Goal: Information Seeking & Learning: Check status

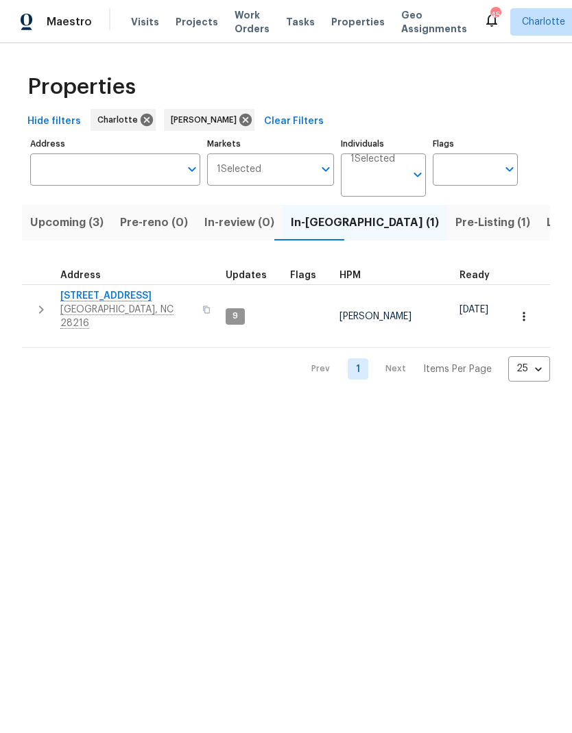
scroll to position [-14, 0]
click at [546, 228] on span "Listed (21)" at bounding box center [574, 222] width 56 height 19
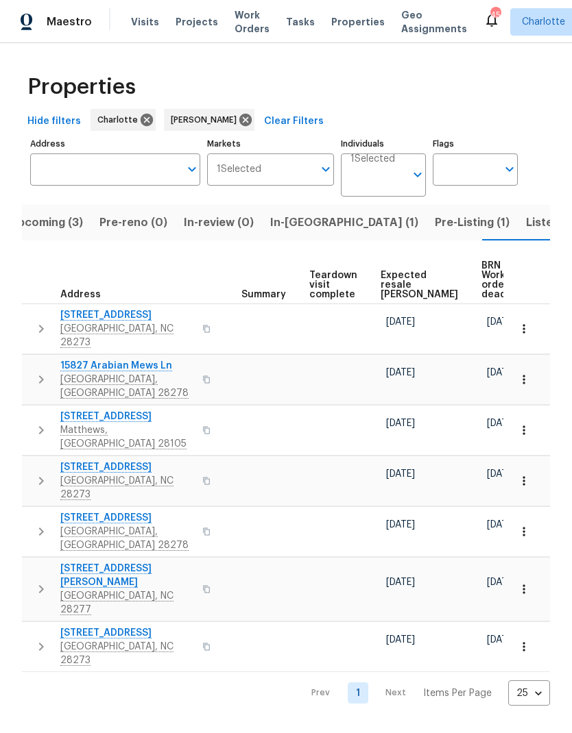
scroll to position [0, 254]
click at [401, 294] on span "Expected resale COE" at bounding box center [420, 285] width 77 height 29
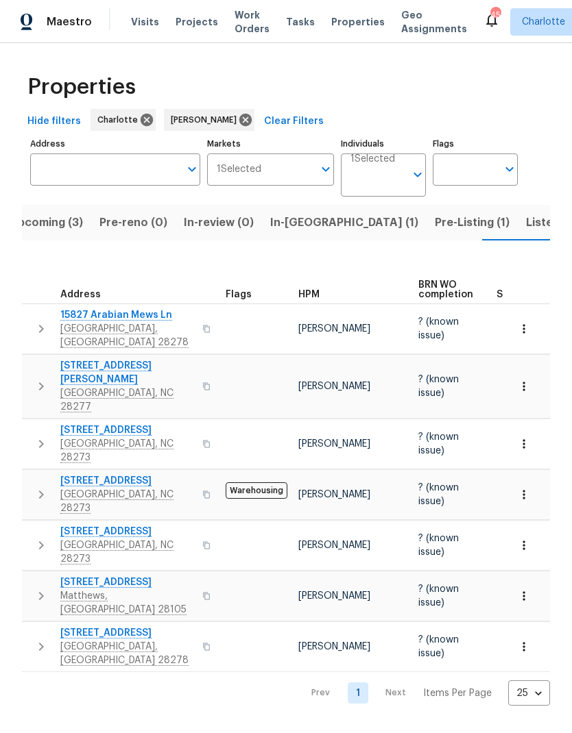
click at [434, 231] on span "Pre-Listing (1)" at bounding box center [471, 222] width 75 height 19
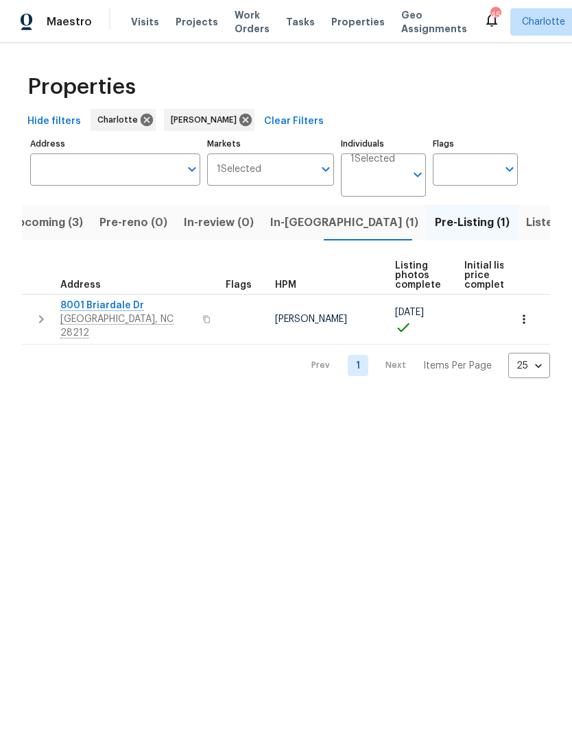
click at [290, 229] on span "In-reno (1)" at bounding box center [344, 222] width 148 height 19
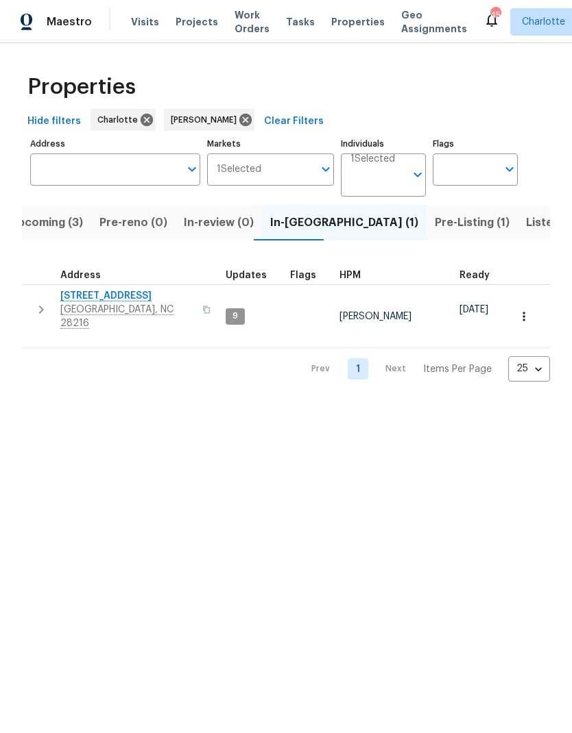
click at [40, 215] on span "Upcoming (3)" at bounding box center [46, 222] width 73 height 19
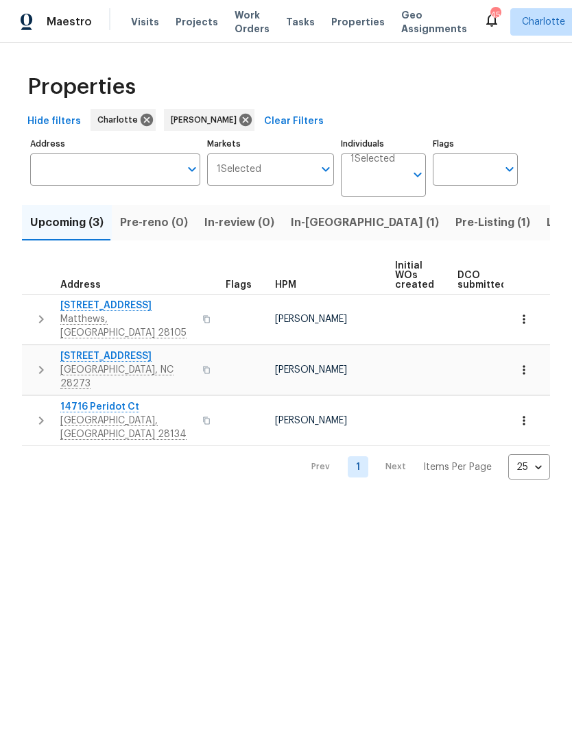
click at [75, 400] on span "14716 Peridot Ct" at bounding box center [127, 407] width 134 height 14
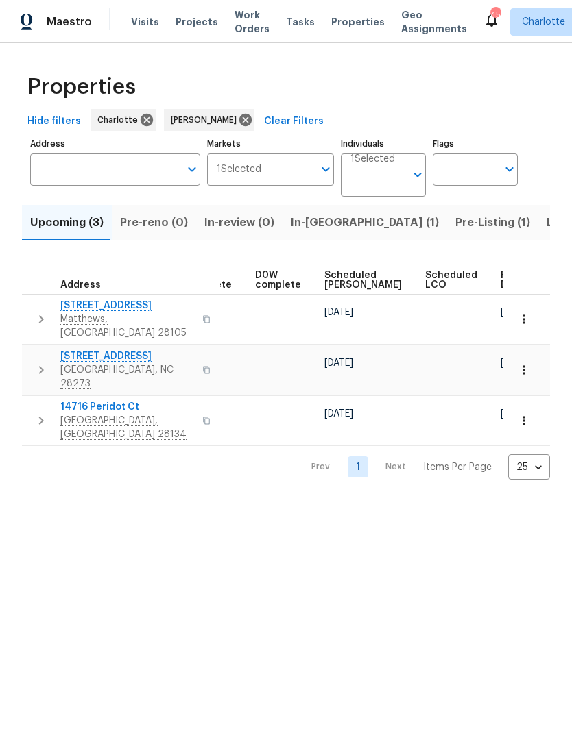
scroll to position [0, 343]
click at [501, 280] on span "Ready Date" at bounding box center [516, 280] width 30 height 19
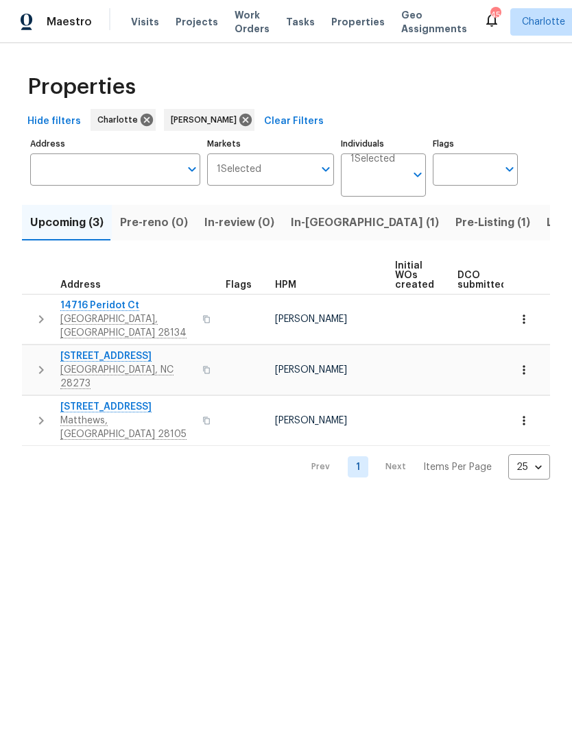
click at [53, 469] on div "Properties Hide filters Charlotte Ryan Craven Clear Filters Address Address Mar…" at bounding box center [286, 272] width 572 height 458
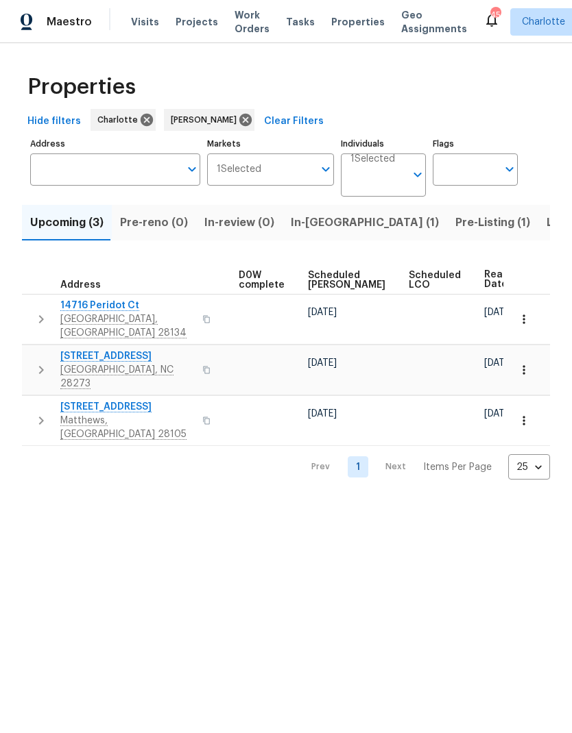
scroll to position [0, 360]
click at [59, 462] on div "Properties Hide filters Charlotte Ryan Craven Clear Filters Address Address Mar…" at bounding box center [286, 272] width 572 height 458
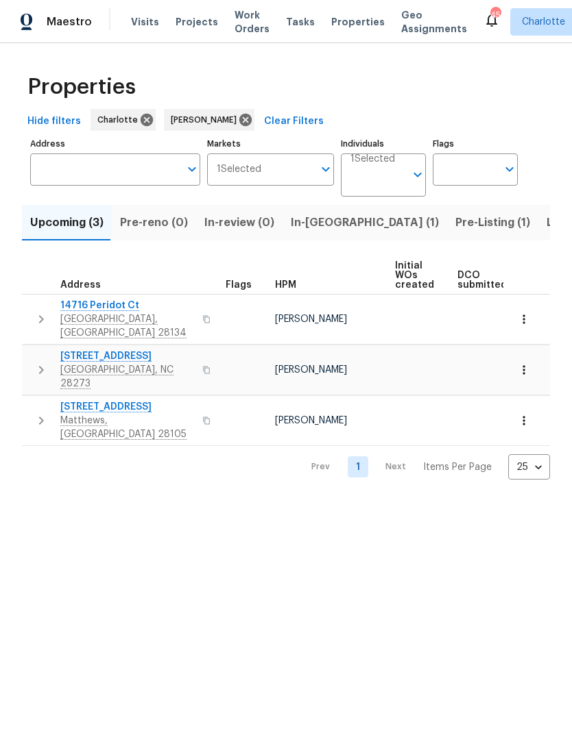
scroll to position [0, 0]
click at [467, 502] on html "Maestro Visits Projects Work Orders Tasks Properties Geo Assignments 45 Charlot…" at bounding box center [286, 251] width 572 height 502
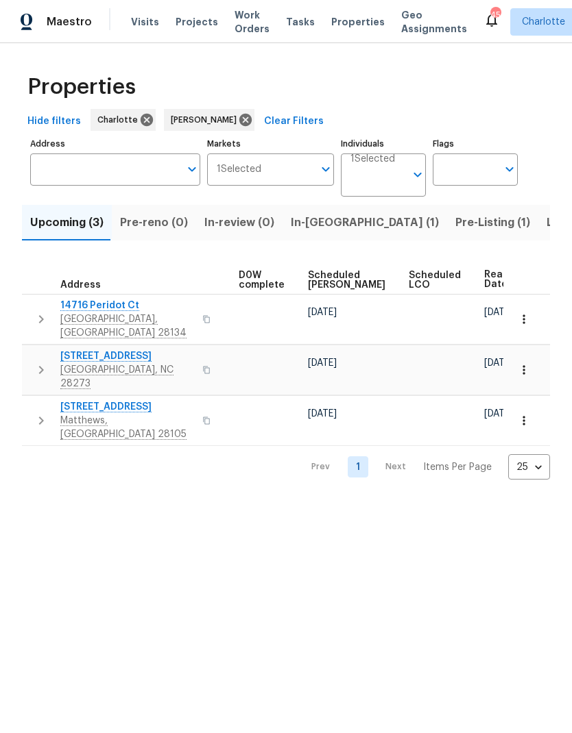
scroll to position [0, 360]
click at [66, 482] on html "Maestro Visits Projects Work Orders Tasks Properties Geo Assignments 45 Charlot…" at bounding box center [286, 251] width 572 height 502
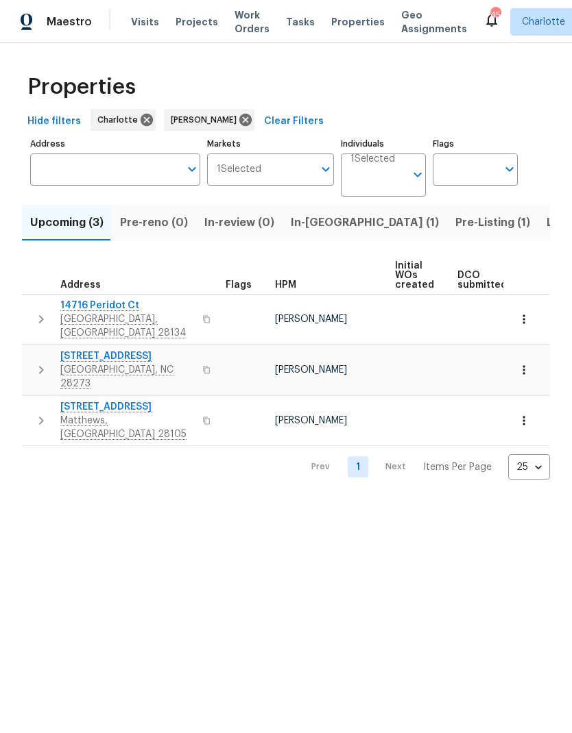
scroll to position [0, 0]
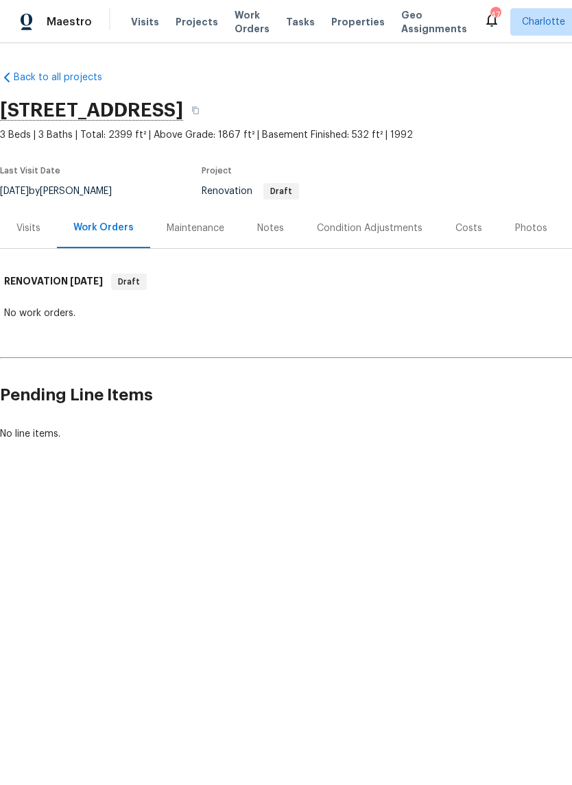
click at [280, 225] on div "Notes" at bounding box center [270, 228] width 27 height 14
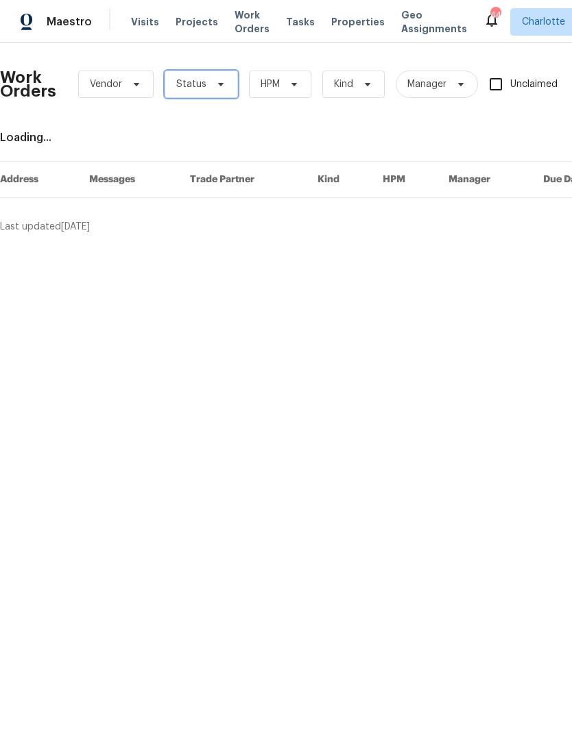
click at [200, 86] on span "Status" at bounding box center [191, 84] width 30 height 14
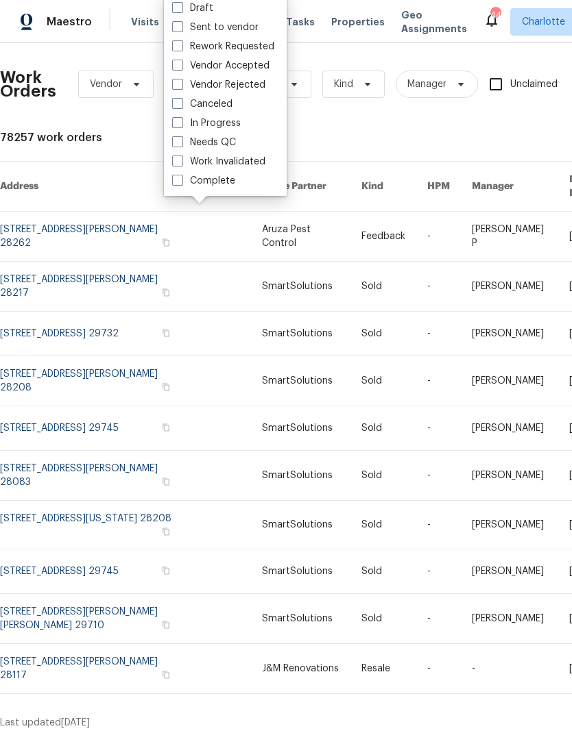
click at [229, 138] on label "Needs QC" at bounding box center [204, 143] width 64 height 14
click at [181, 138] on input "Needs QC" at bounding box center [176, 140] width 9 height 9
checkbox input "true"
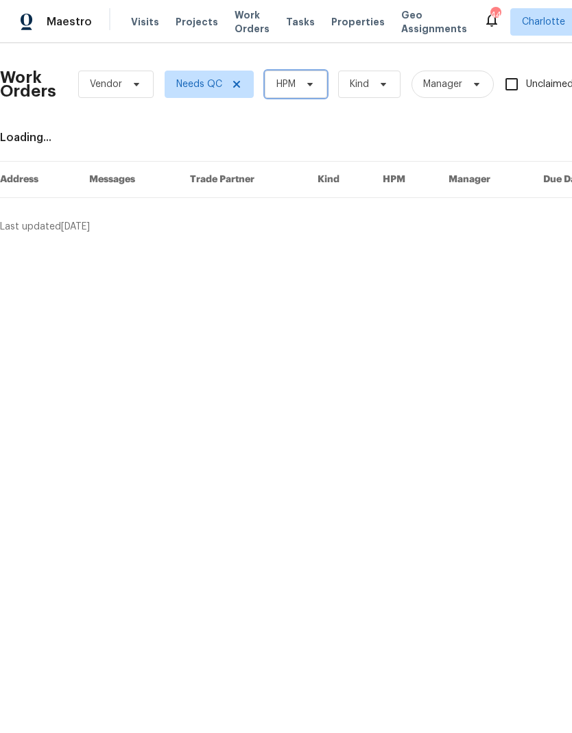
click at [306, 91] on span "HPM" at bounding box center [296, 84] width 62 height 27
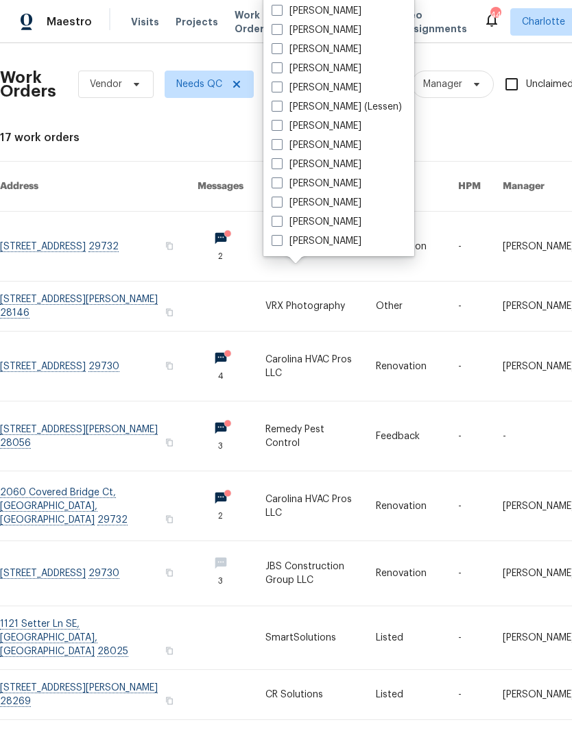
scroll to position [170, 0]
click at [330, 243] on label "[PERSON_NAME]" at bounding box center [316, 241] width 90 height 14
click at [280, 243] on input "[PERSON_NAME]" at bounding box center [275, 238] width 9 height 9
checkbox input "true"
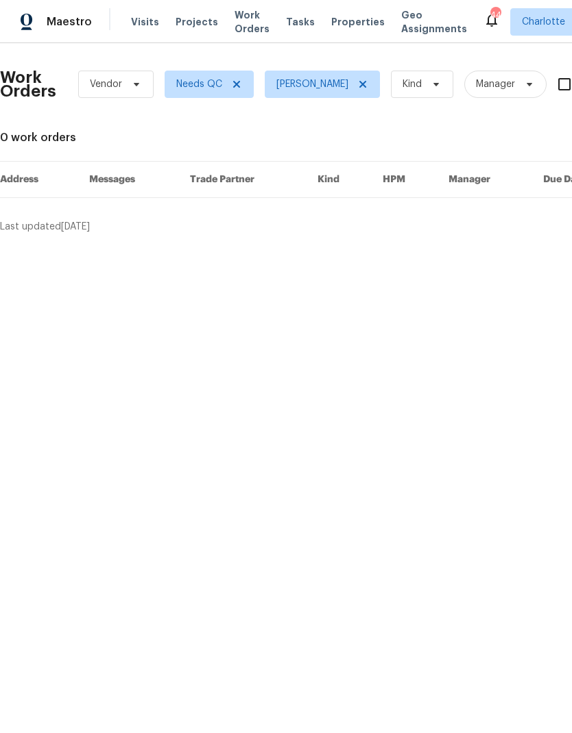
click at [81, 28] on span "Maestro" at bounding box center [69, 22] width 45 height 14
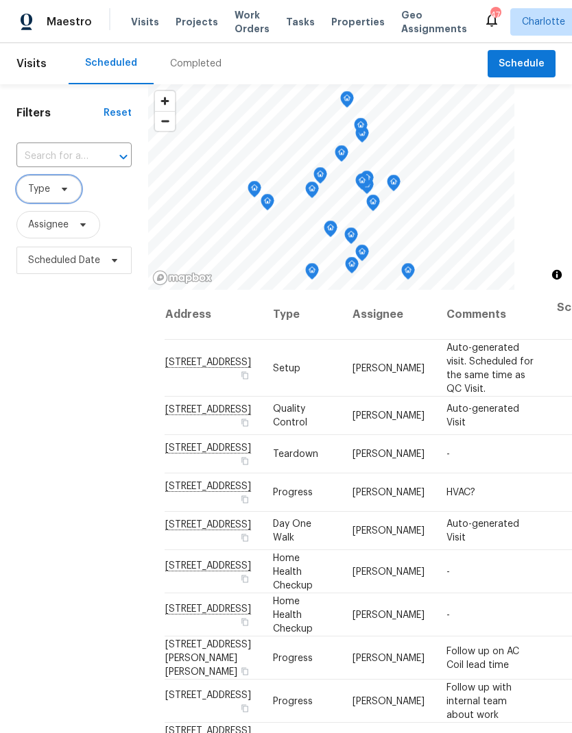
click at [69, 184] on span "Type" at bounding box center [48, 188] width 65 height 27
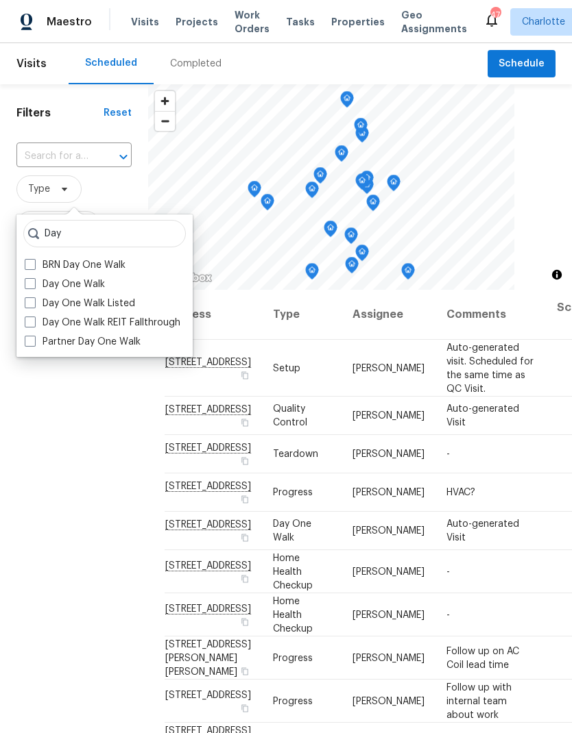
type input "Day"
click at [32, 282] on span at bounding box center [30, 283] width 11 height 11
click at [32, 282] on input "Day One Walk" at bounding box center [29, 282] width 9 height 9
checkbox input "true"
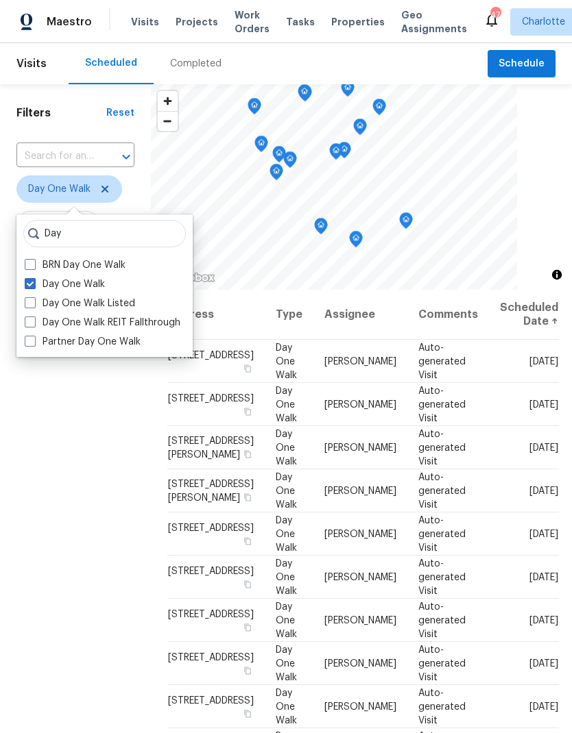
click at [64, 447] on div "Filters Reset ​ Day One Walk Assignee Scheduled Date" at bounding box center [75, 480] width 151 height 792
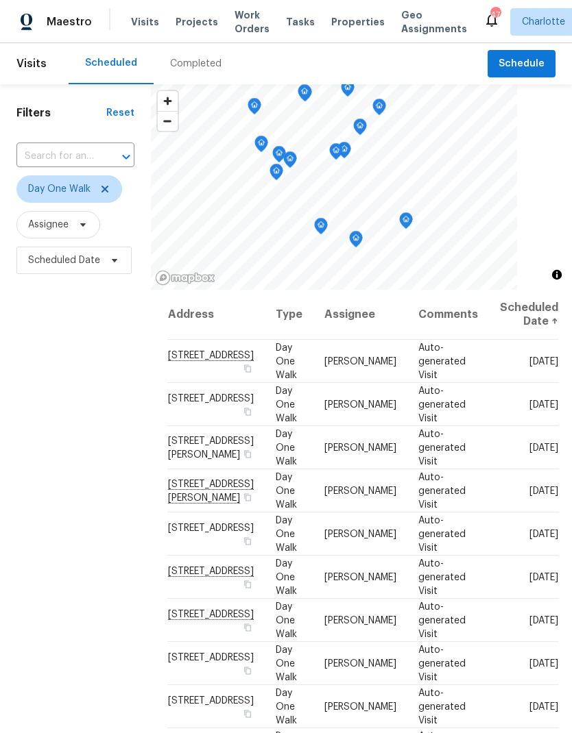
click at [37, 504] on div "Filters Reset ​ Day One Walk Assignee Scheduled Date" at bounding box center [75, 480] width 151 height 792
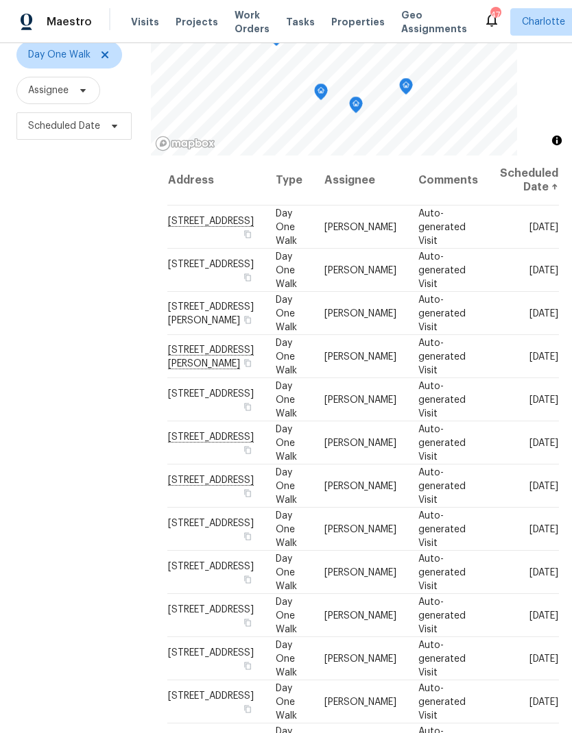
scroll to position [132, 0]
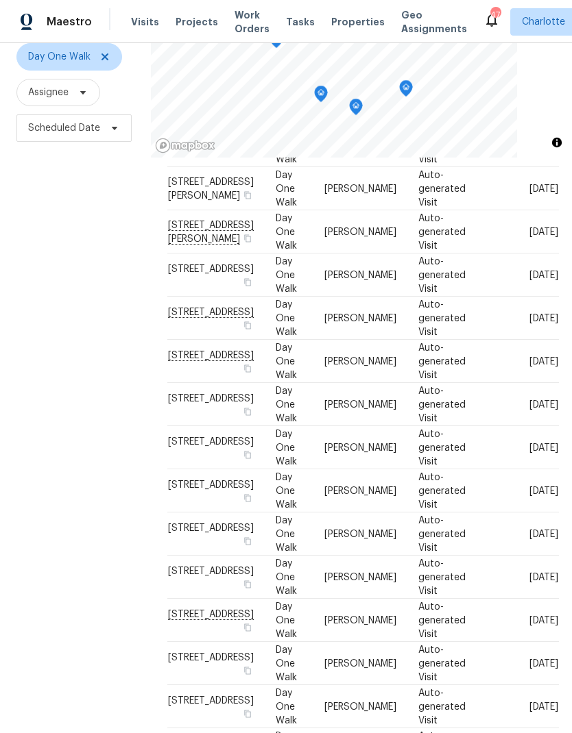
click at [38, 546] on div "Filters Reset ​ Day One Walk Assignee Scheduled Date" at bounding box center [75, 348] width 151 height 792
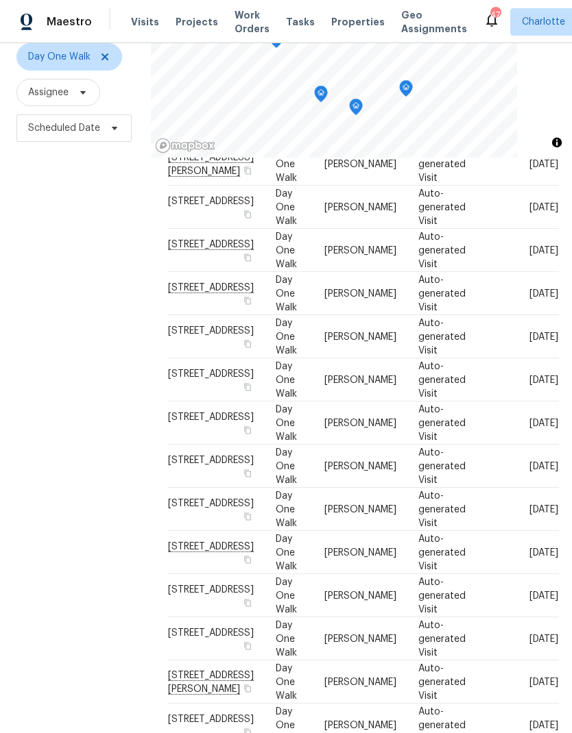
scroll to position [225, 0]
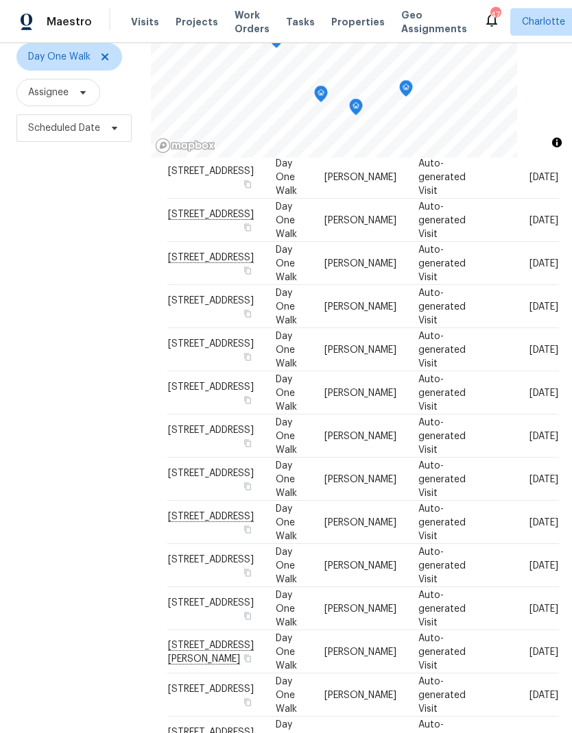
click at [38, 552] on div "Filters Reset ​ Day One Walk Assignee Scheduled Date" at bounding box center [75, 348] width 151 height 792
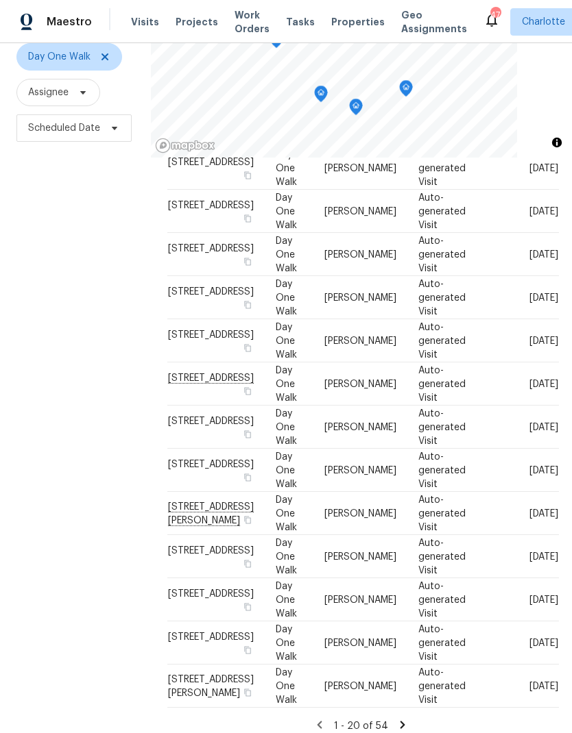
click at [55, 313] on div "Filters Reset ​ Day One Walk Assignee Scheduled Date" at bounding box center [75, 348] width 151 height 792
click at [400, 721] on icon at bounding box center [402, 725] width 5 height 8
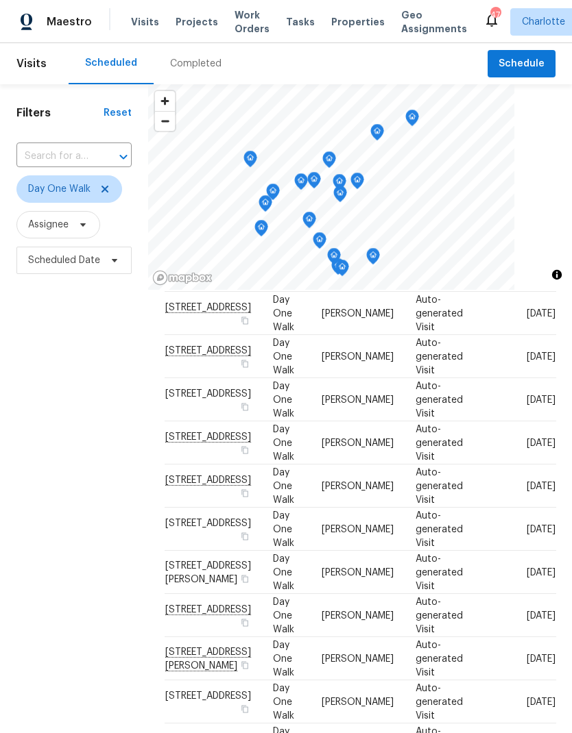
scroll to position [215, 0]
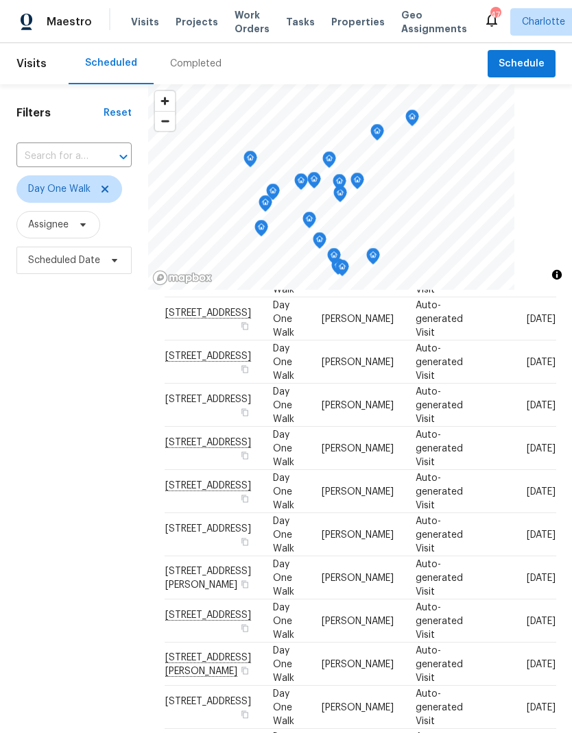
click at [77, 332] on div "Filters Reset ​ Day One Walk Assignee Scheduled Date" at bounding box center [74, 480] width 148 height 792
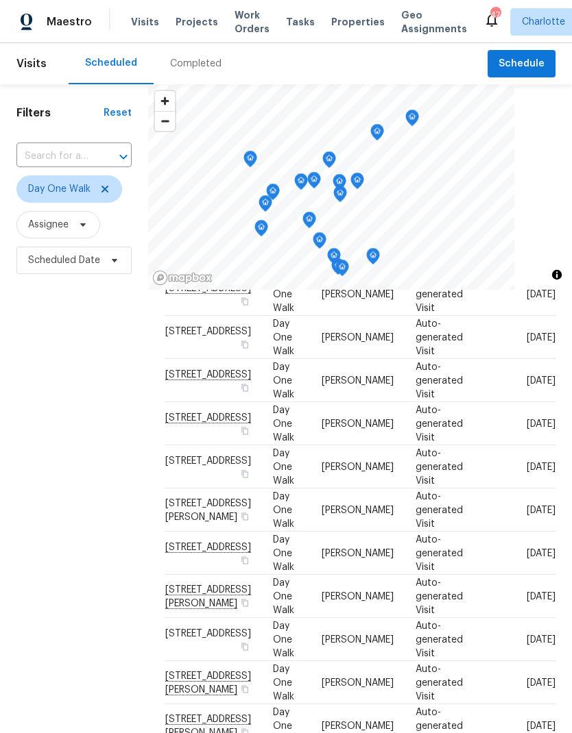
scroll to position [295, 0]
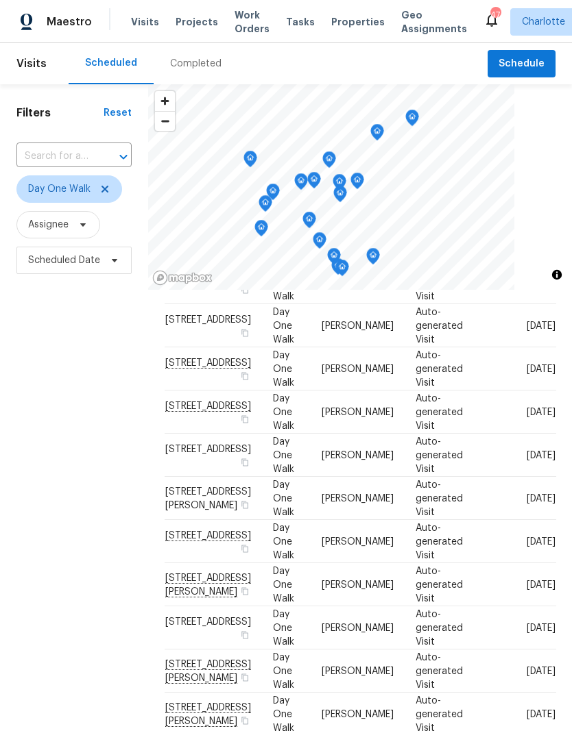
click at [82, 335] on div "Filters Reset ​ Day One Walk Assignee Scheduled Date" at bounding box center [74, 480] width 148 height 792
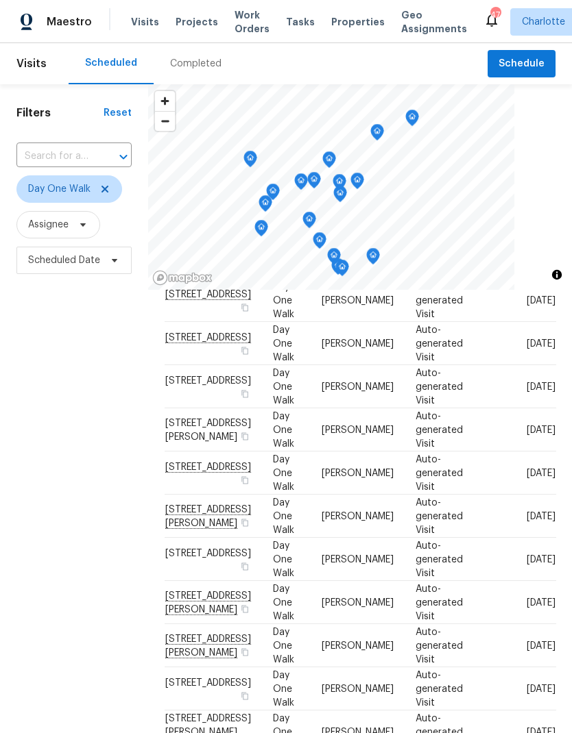
scroll to position [402, 0]
click at [86, 345] on div "Filters Reset ​ Day One Walk Assignee Scheduled Date" at bounding box center [74, 480] width 148 height 792
click at [86, 361] on div "Filters Reset ​ Day One Walk Assignee Scheduled Date" at bounding box center [74, 480] width 148 height 792
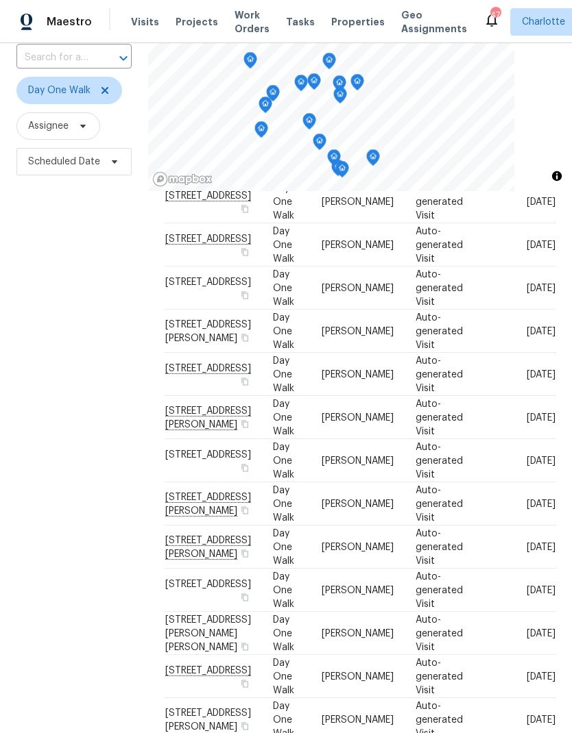
scroll to position [113, 0]
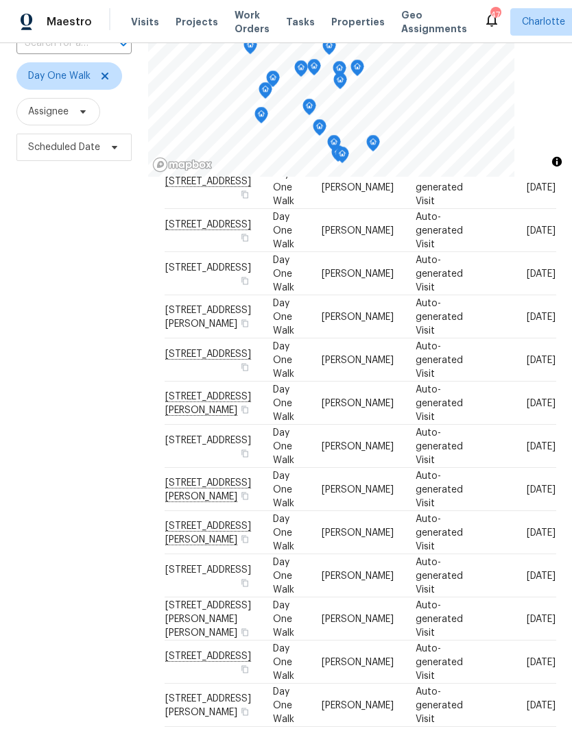
click at [84, 343] on div "Filters Reset ​ Day One Walk Assignee Scheduled Date" at bounding box center [74, 367] width 148 height 792
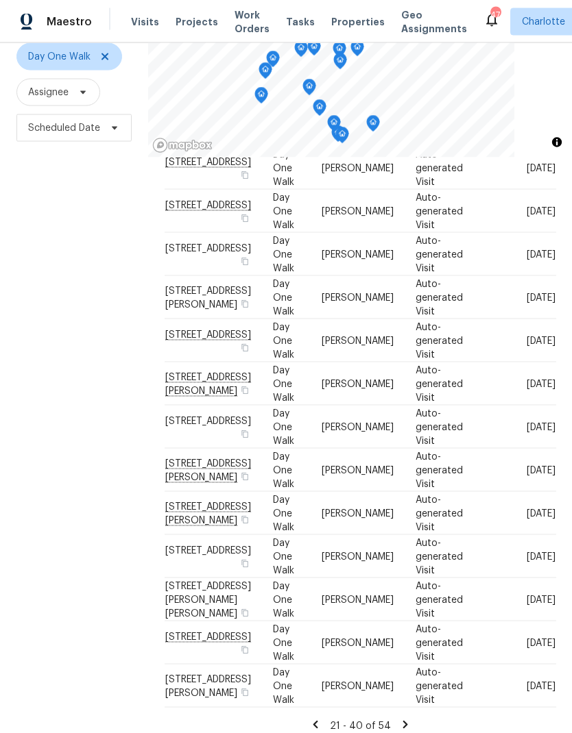
scroll to position [55, 0]
click at [72, 79] on span "Assignee" at bounding box center [58, 92] width 84 height 27
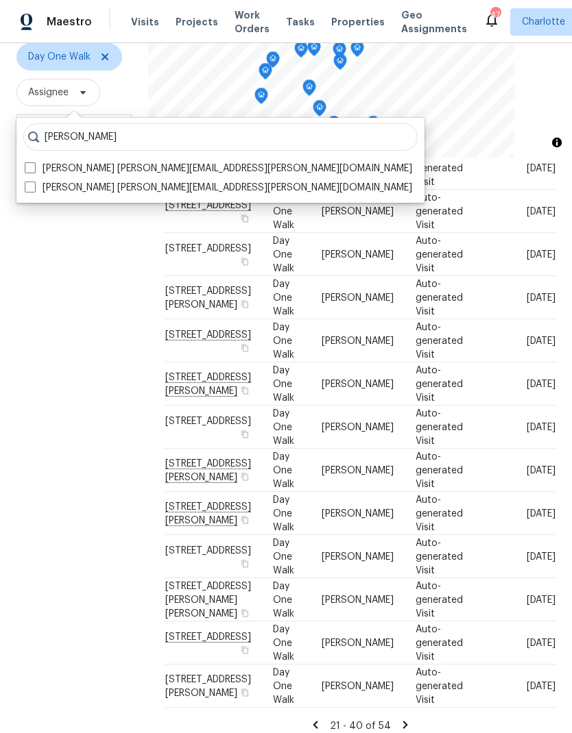
type input "Matthew barnhart"
click at [36, 162] on label "Matthew Barnhart matthew.barnhart@opendoor.com" at bounding box center [218, 169] width 387 height 14
click at [34, 162] on input "Matthew Barnhart matthew.barnhart@opendoor.com" at bounding box center [29, 166] width 9 height 9
checkbox input "true"
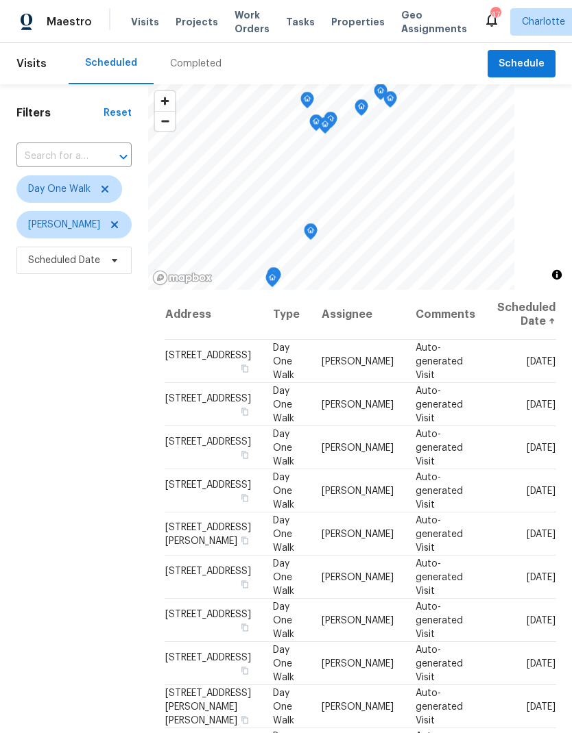
scroll to position [29, 0]
click at [61, 406] on div "Filters Reset ​ Day One Walk Matthew Barnhart Scheduled Date" at bounding box center [74, 480] width 148 height 792
click at [76, 402] on div "Filters Reset ​ Day One Walk Matthew Barnhart Scheduled Date" at bounding box center [74, 480] width 148 height 792
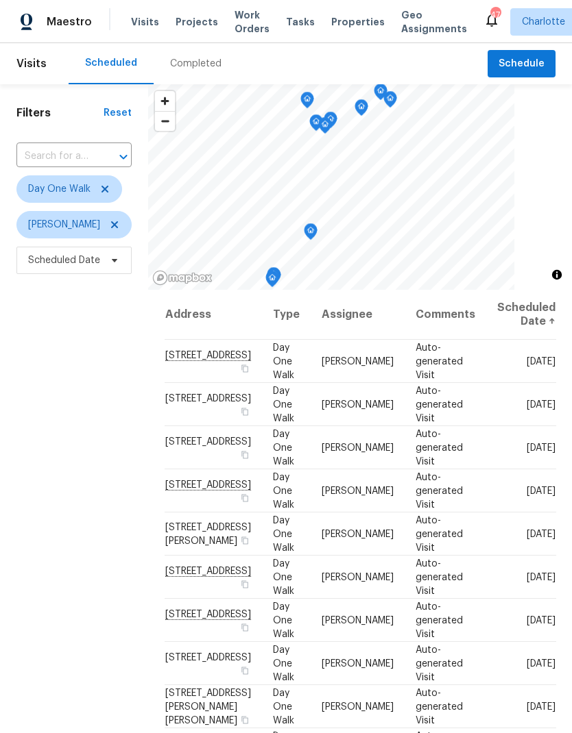
click at [78, 456] on div "Filters Reset ​ Day One Walk Matthew Barnhart Scheduled Date" at bounding box center [74, 480] width 148 height 792
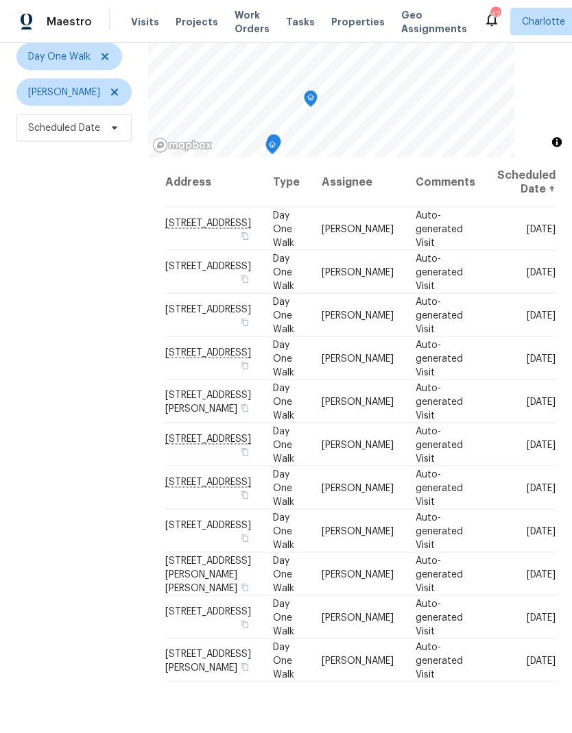
scroll to position [55, 0]
click at [111, 513] on div "Filters Reset ​ Day One Walk Matthew Barnhart Scheduled Date" at bounding box center [74, 348] width 148 height 792
click at [92, 482] on div "Filters Reset ​ Day One Walk Matthew Barnhart Scheduled Date" at bounding box center [74, 348] width 148 height 792
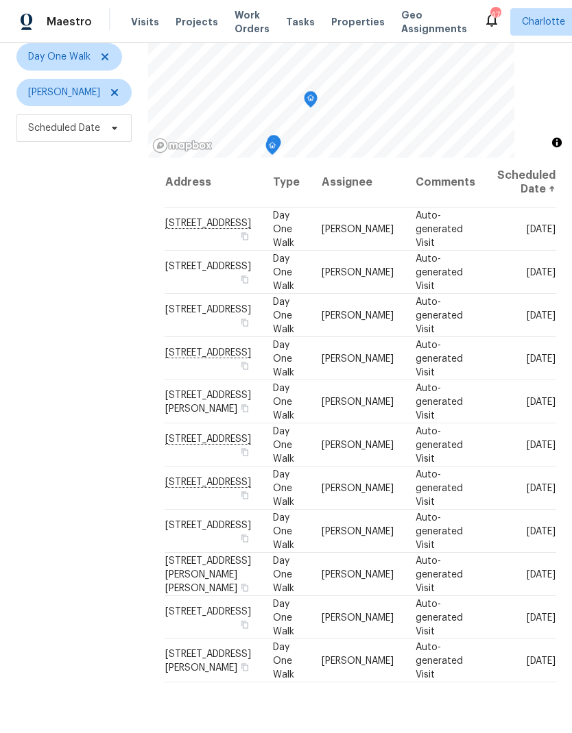
click at [88, 472] on div "Filters Reset ​ Day One Walk Matthew Barnhart Scheduled Date" at bounding box center [74, 348] width 148 height 792
click at [177, 261] on span "5208 Admirals Lndg, Lancaster, SC 29720" at bounding box center [208, 266] width 86 height 10
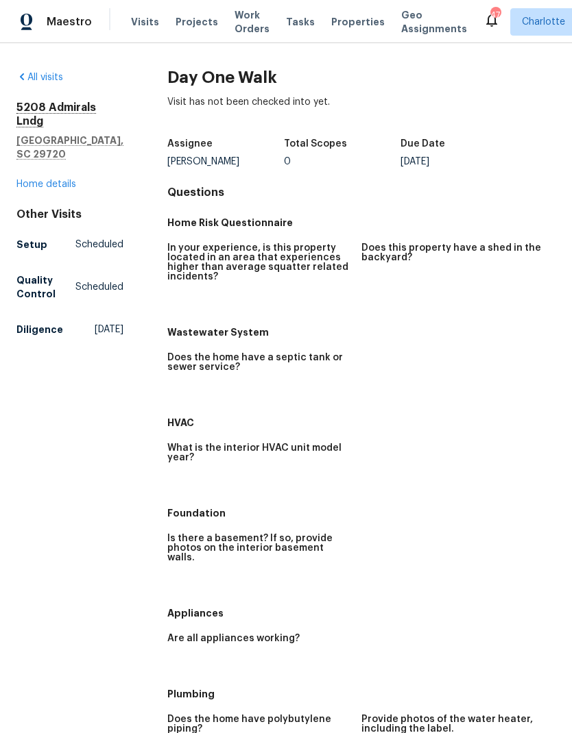
click at [30, 180] on link "Home details" at bounding box center [46, 185] width 60 height 10
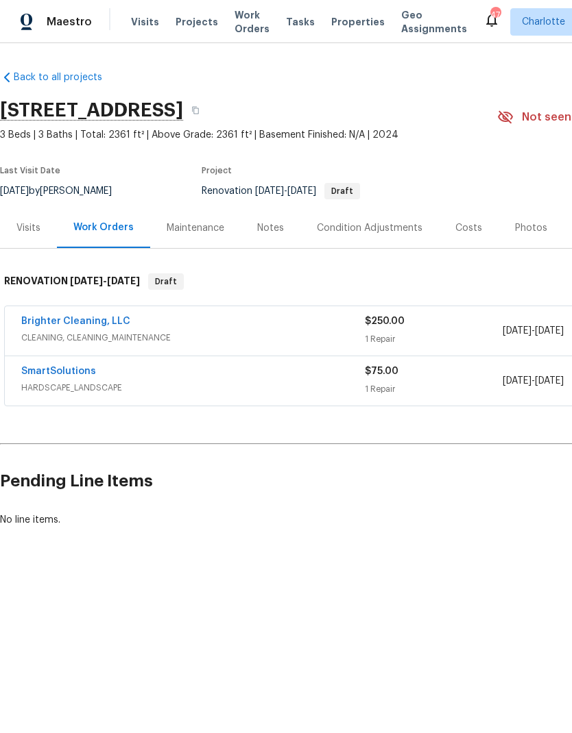
click at [270, 228] on div "Notes" at bounding box center [270, 228] width 27 height 14
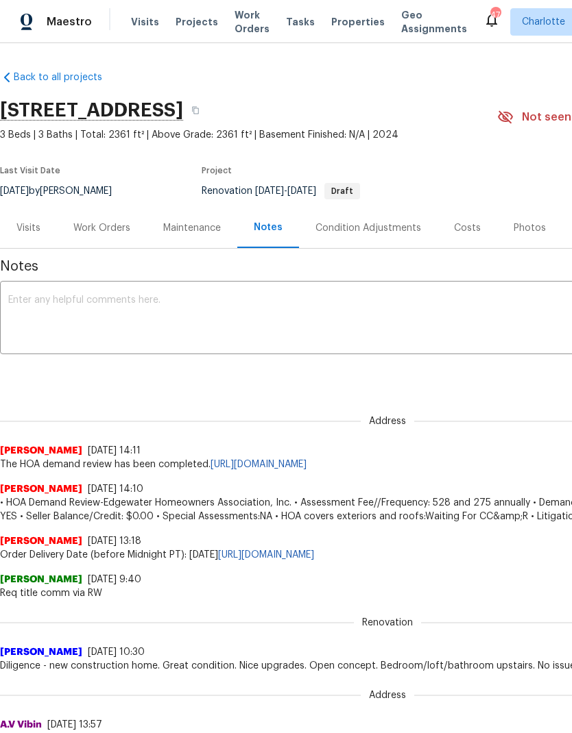
click at [27, 234] on div "Visits" at bounding box center [28, 228] width 24 height 14
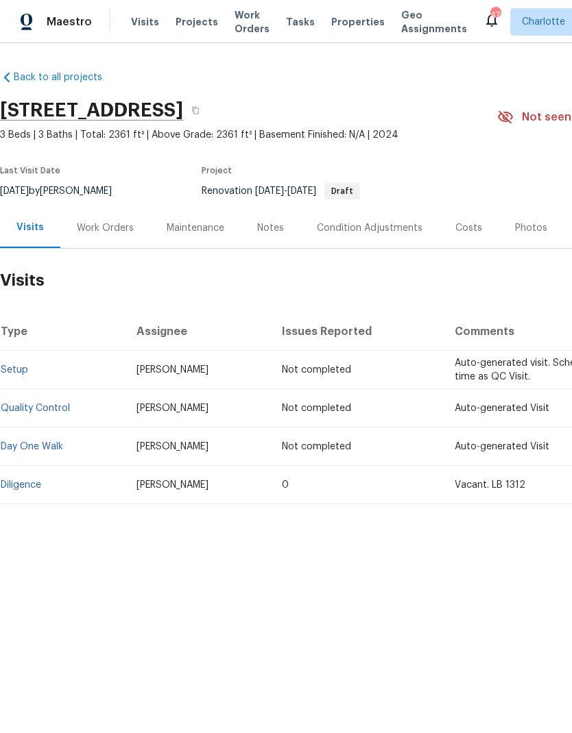
click at [14, 487] on link "Diligence" at bounding box center [21, 485] width 40 height 10
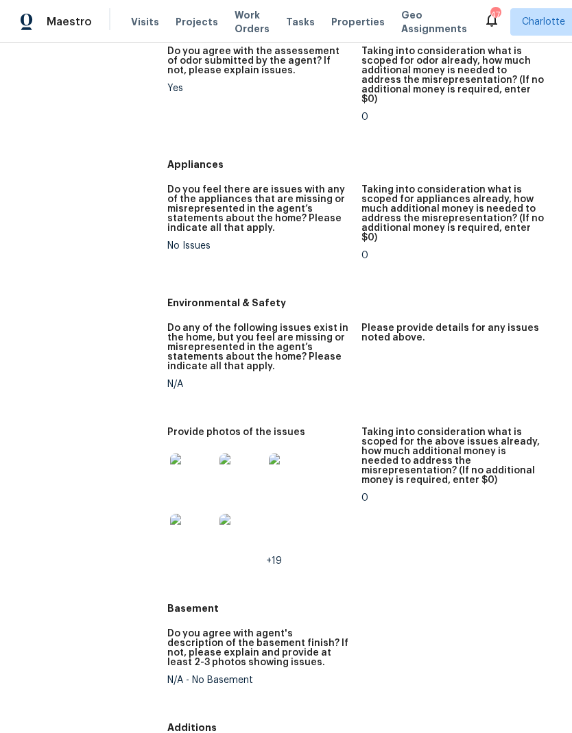
scroll to position [1410, 0]
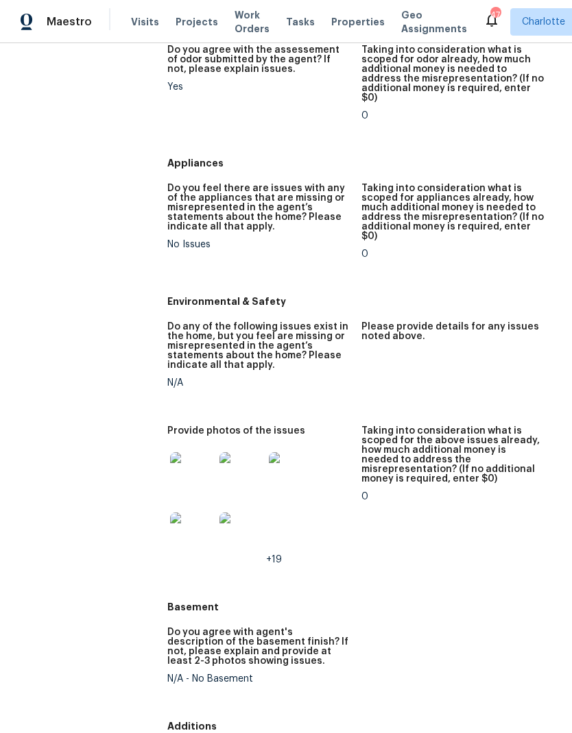
click at [188, 452] on img at bounding box center [192, 474] width 44 height 44
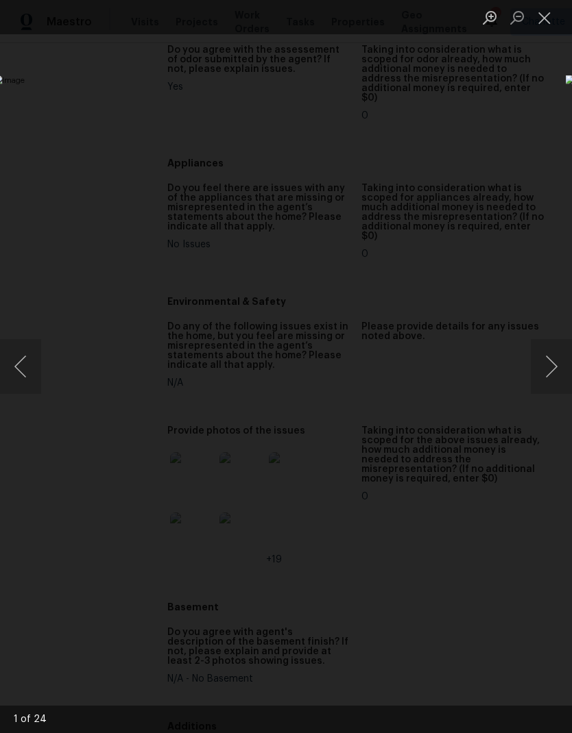
click at [536, 352] on button "Next image" at bounding box center [550, 366] width 41 height 55
click at [533, 363] on button "Next image" at bounding box center [550, 366] width 41 height 55
click at [546, 360] on button "Next image" at bounding box center [550, 366] width 41 height 55
click at [538, 367] on button "Next image" at bounding box center [550, 366] width 41 height 55
click at [547, 364] on button "Next image" at bounding box center [550, 366] width 41 height 55
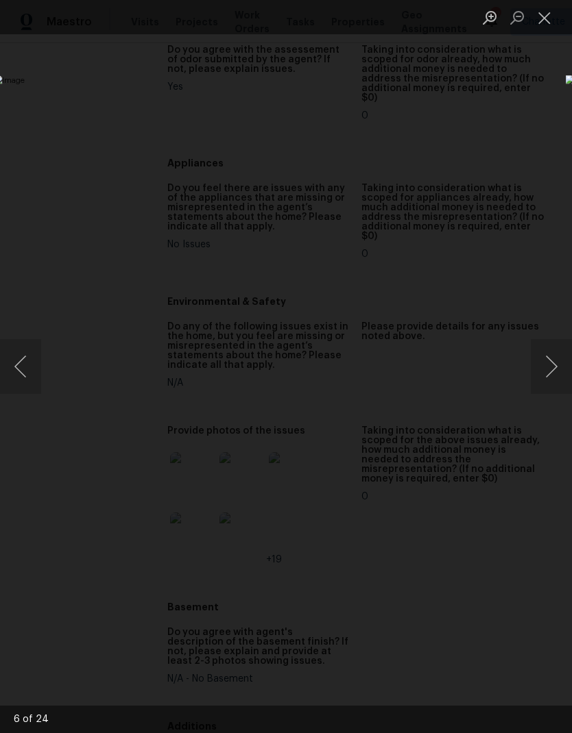
click at [550, 367] on button "Next image" at bounding box center [550, 366] width 41 height 55
click at [552, 371] on button "Next image" at bounding box center [550, 366] width 41 height 55
click at [551, 374] on button "Next image" at bounding box center [550, 366] width 41 height 55
click at [552, 376] on button "Next image" at bounding box center [550, 366] width 41 height 55
click at [550, 373] on button "Next image" at bounding box center [550, 366] width 41 height 55
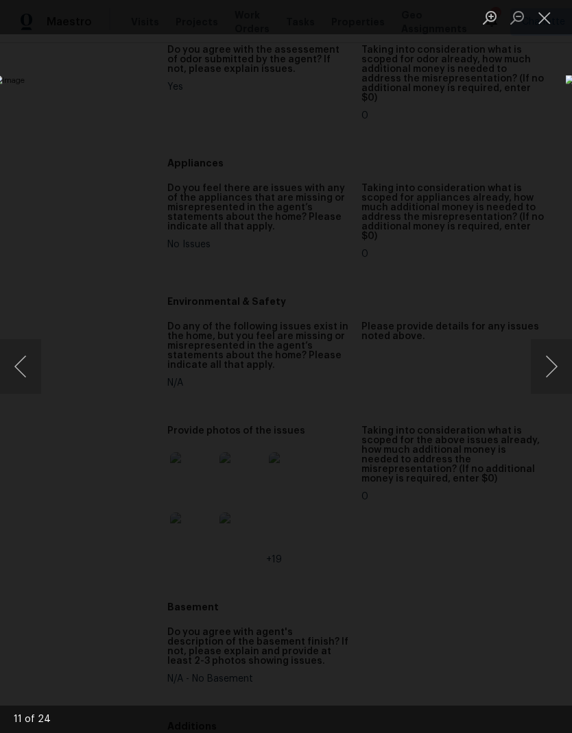
click at [552, 377] on button "Next image" at bounding box center [550, 366] width 41 height 55
click at [550, 371] on button "Next image" at bounding box center [550, 366] width 41 height 55
click at [550, 24] on button "Close lightbox" at bounding box center [543, 17] width 27 height 24
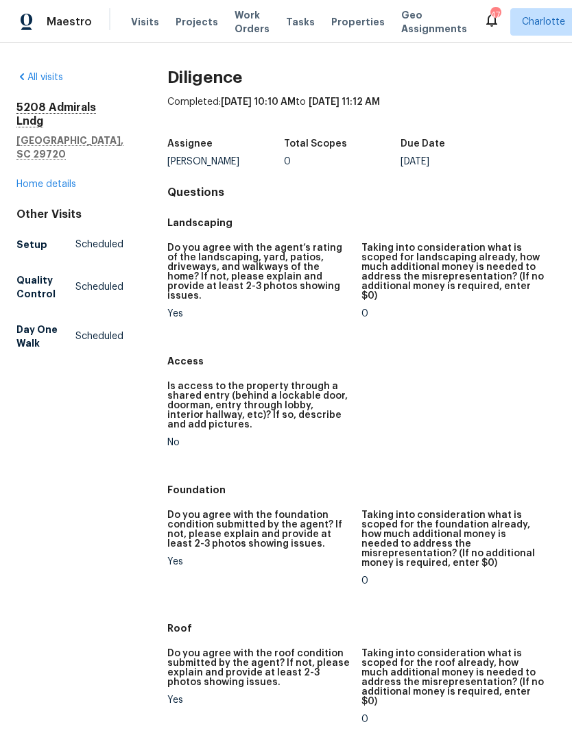
scroll to position [0, 0]
click at [34, 192] on div "All visits 5208 Admirals Lndg Lancaster, SC 29720 Home details Other Visits Set…" at bounding box center [69, 213] width 107 height 285
click at [25, 180] on link "Home details" at bounding box center [46, 185] width 60 height 10
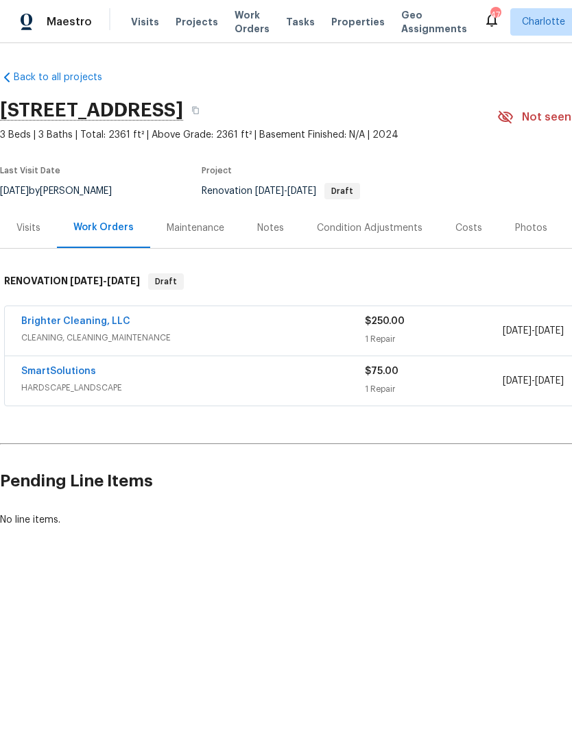
click at [467, 235] on div "Costs" at bounding box center [469, 228] width 60 height 40
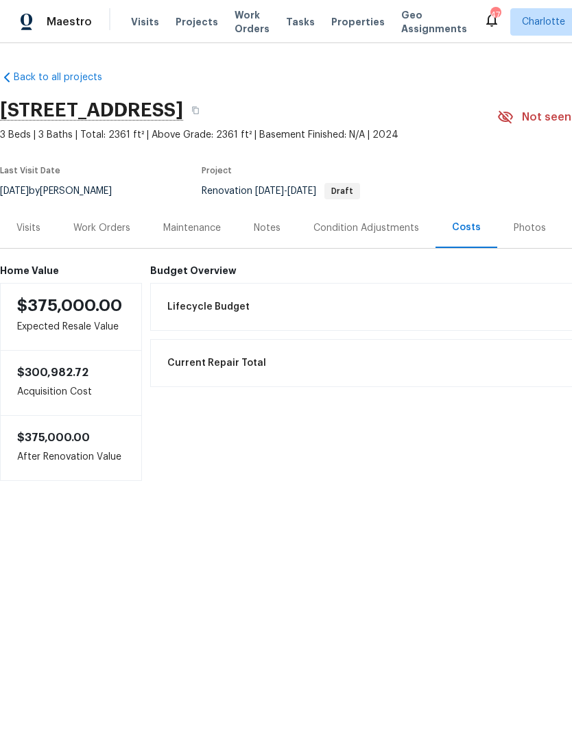
click at [62, 25] on span "Maestro" at bounding box center [69, 22] width 45 height 14
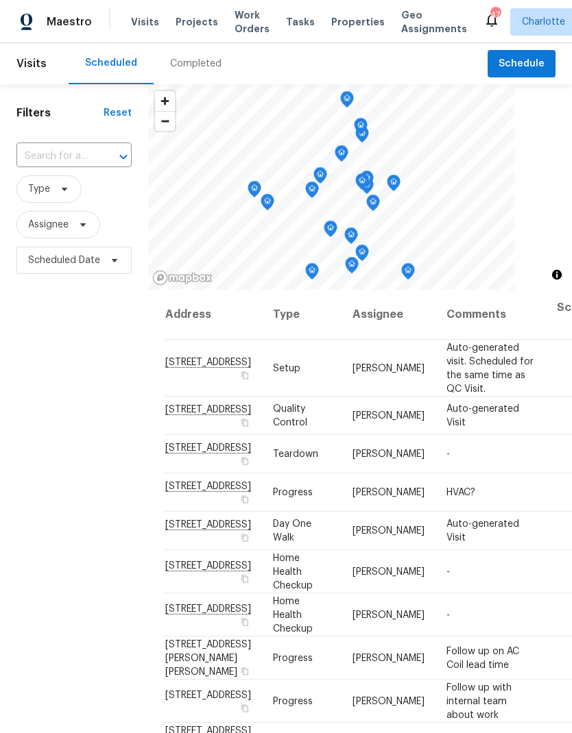
click at [256, 11] on span "Work Orders" at bounding box center [251, 21] width 35 height 27
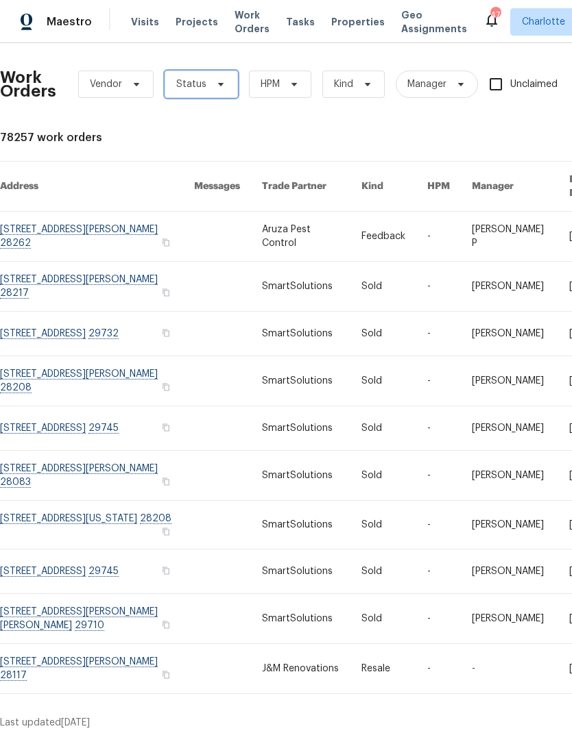
click at [218, 83] on icon at bounding box center [220, 84] width 5 height 3
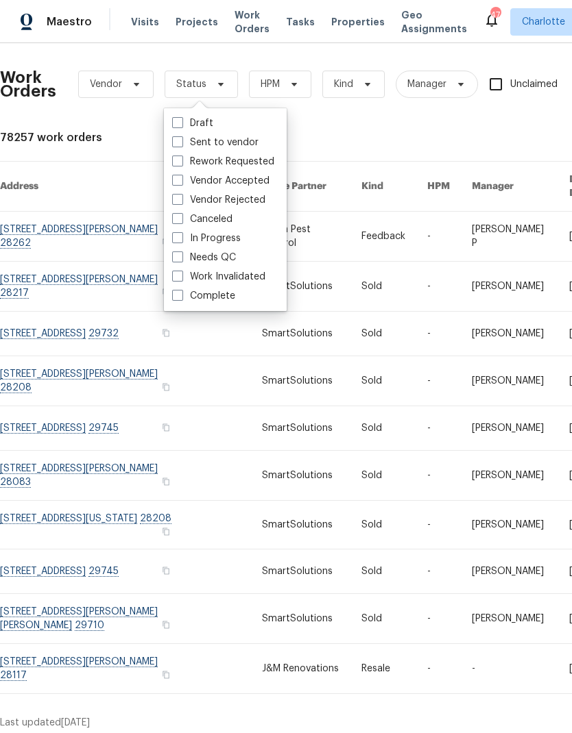
click at [225, 263] on label "Needs QC" at bounding box center [204, 258] width 64 height 14
click at [181, 260] on input "Needs QC" at bounding box center [176, 255] width 9 height 9
checkbox input "true"
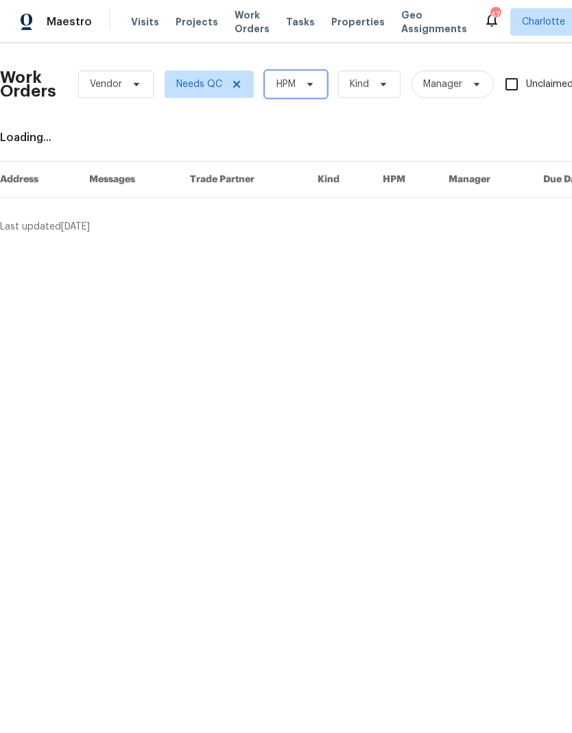
click at [310, 84] on icon at bounding box center [309, 84] width 5 height 3
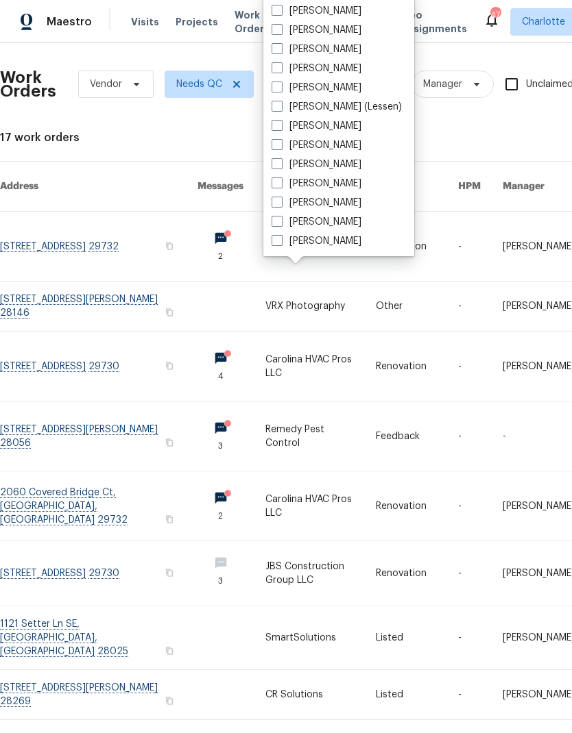
scroll to position [170, 0]
click at [328, 247] on label "[PERSON_NAME]" at bounding box center [316, 241] width 90 height 14
click at [280, 243] on input "[PERSON_NAME]" at bounding box center [275, 238] width 9 height 9
checkbox input "true"
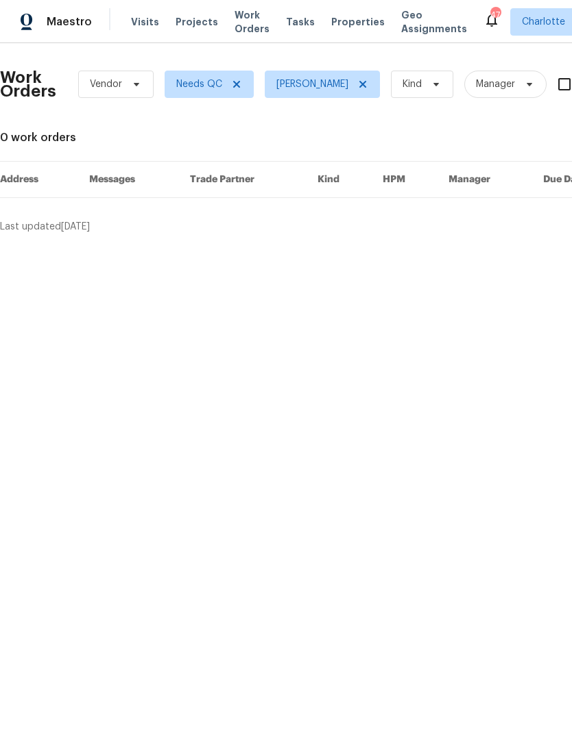
click at [51, 25] on span "Maestro" at bounding box center [69, 22] width 45 height 14
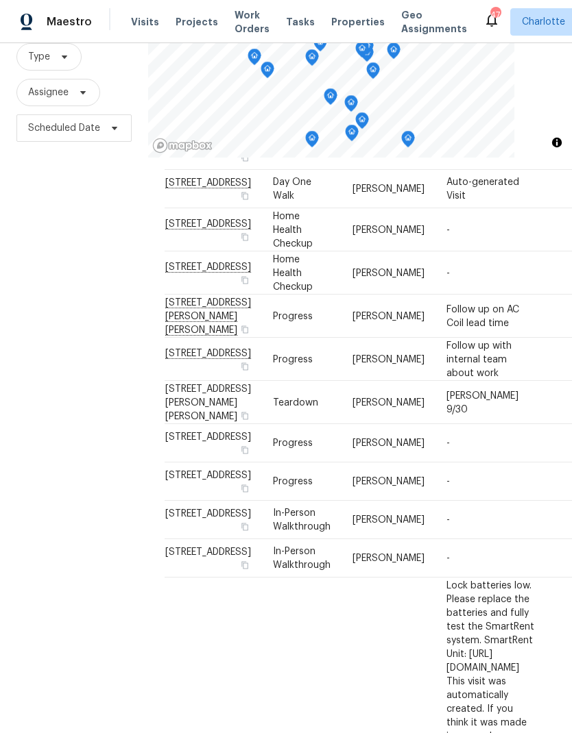
scroll to position [210, -1]
click at [50, 339] on div "Filters Reset ​ Type Assignee Scheduled Date" at bounding box center [74, 348] width 148 height 792
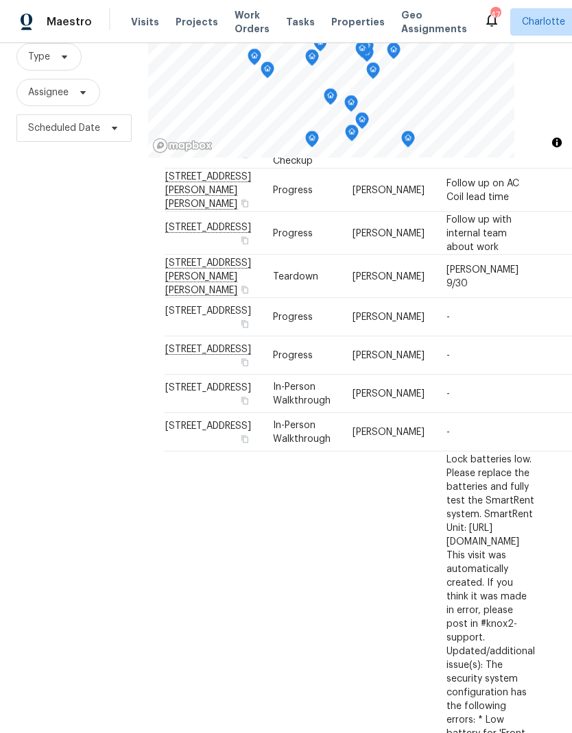
scroll to position [337, 0]
click at [59, 348] on div "Filters Reset ​ Type Assignee Scheduled Date" at bounding box center [74, 348] width 148 height 792
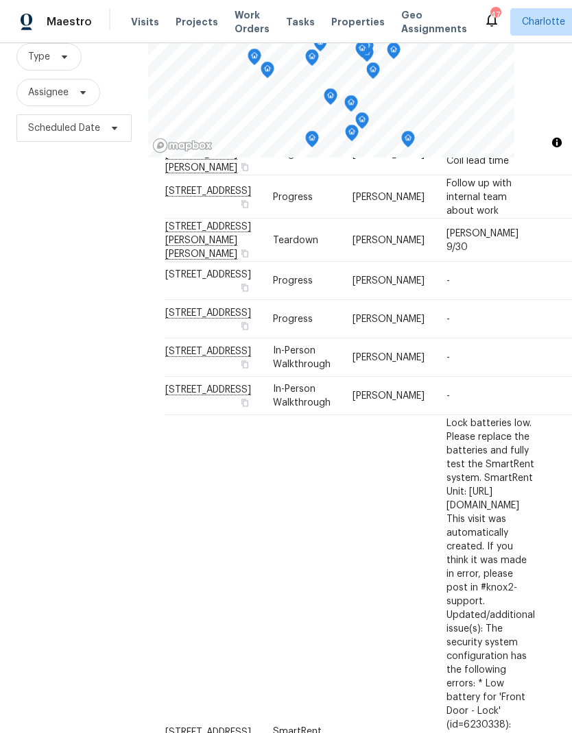
scroll to position [451, -1]
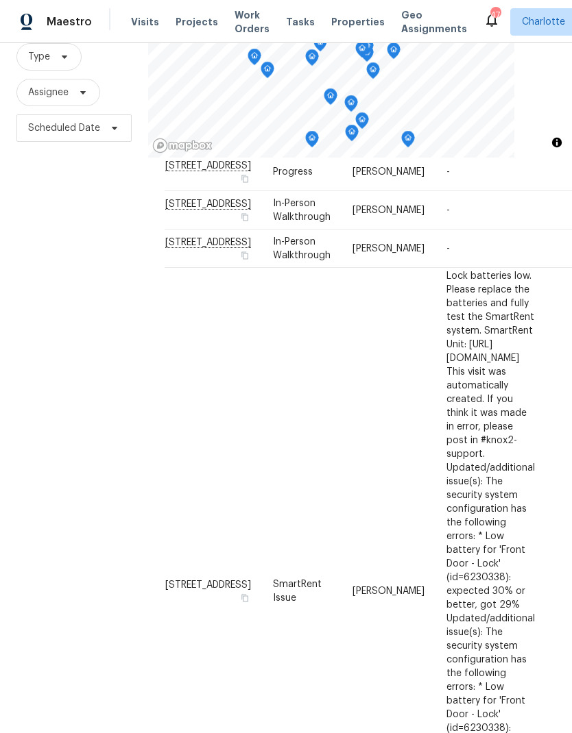
click at [58, 344] on div "Filters Reset ​ Type Assignee Scheduled Date" at bounding box center [74, 348] width 148 height 792
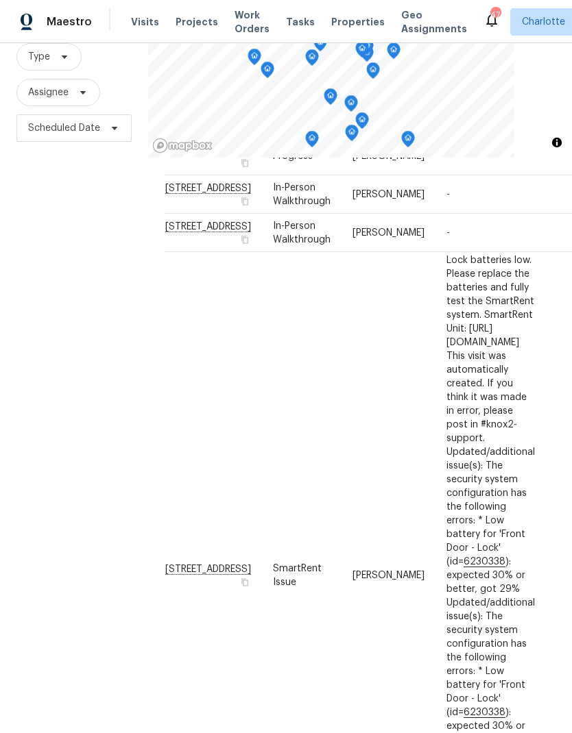
scroll to position [535, 0]
click at [51, 339] on div "Filters Reset ​ Type Assignee Scheduled Date" at bounding box center [74, 348] width 148 height 792
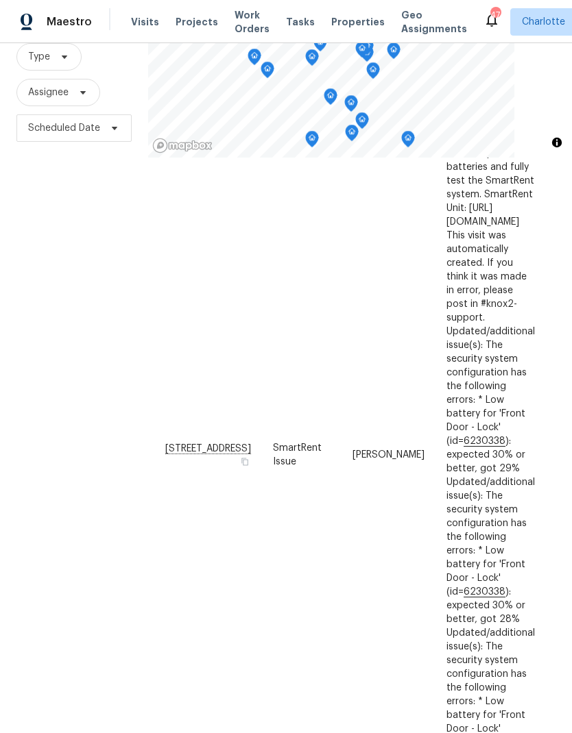
click at [55, 345] on div "Filters Reset ​ Type Assignee Scheduled Date" at bounding box center [74, 348] width 148 height 792
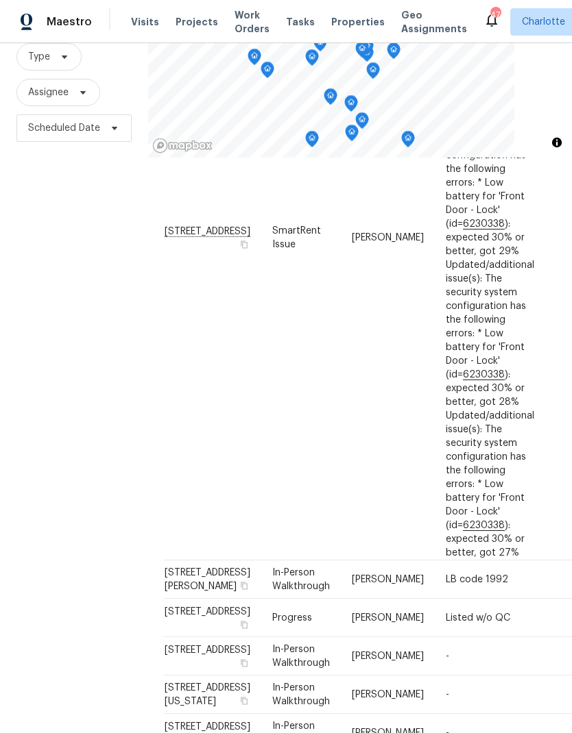
scroll to position [925, -1]
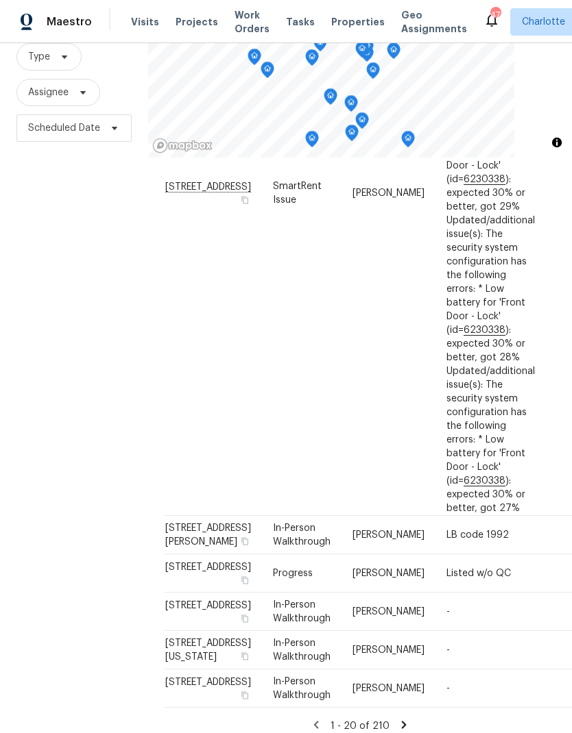
click at [49, 336] on div "Filters Reset ​ Type Assignee Scheduled Date" at bounding box center [74, 348] width 148 height 792
click at [55, 346] on div "Filters Reset ​ Type Assignee Scheduled Date" at bounding box center [74, 348] width 148 height 792
click at [59, 352] on div "Filters Reset ​ Type Assignee Scheduled Date" at bounding box center [74, 348] width 148 height 792
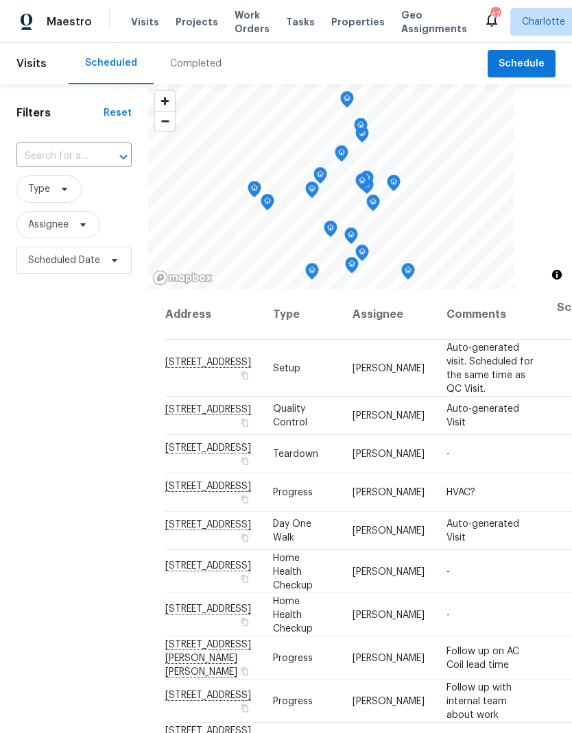
scroll to position [0, 0]
